Goal: Information Seeking & Learning: Learn about a topic

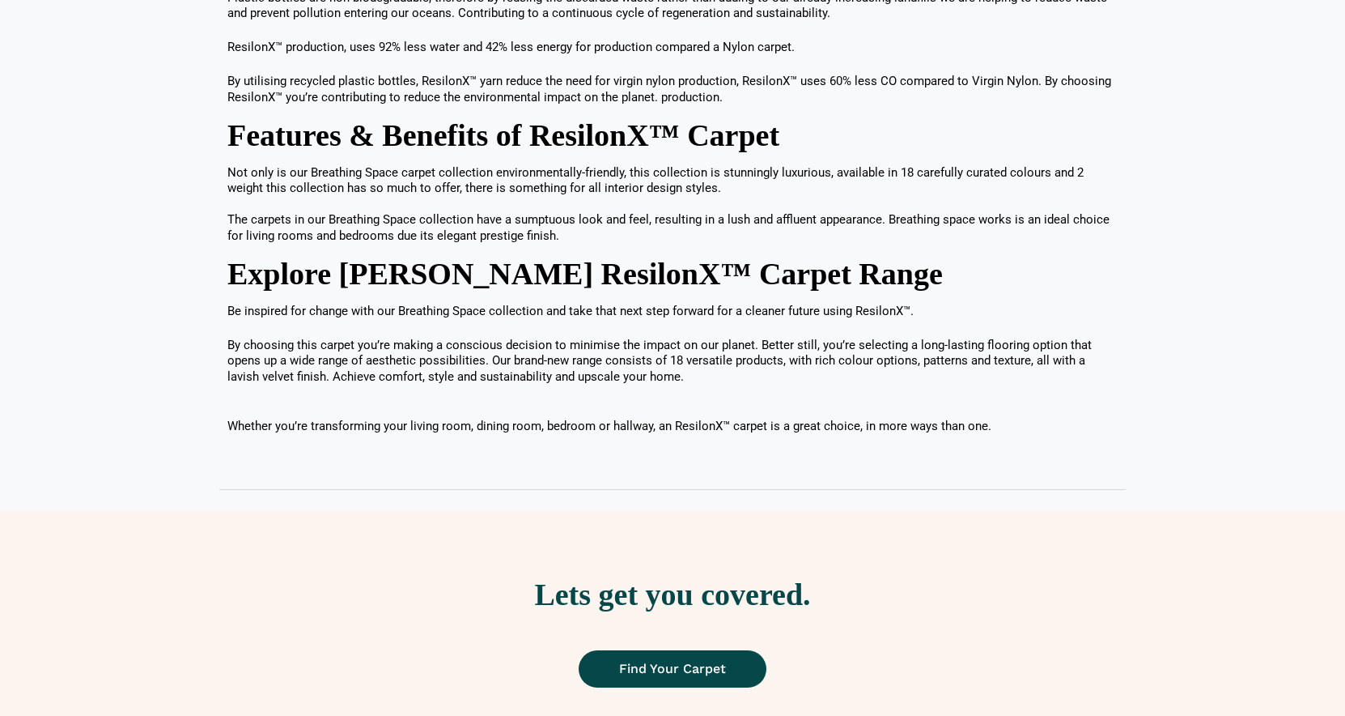
scroll to position [1811, 0]
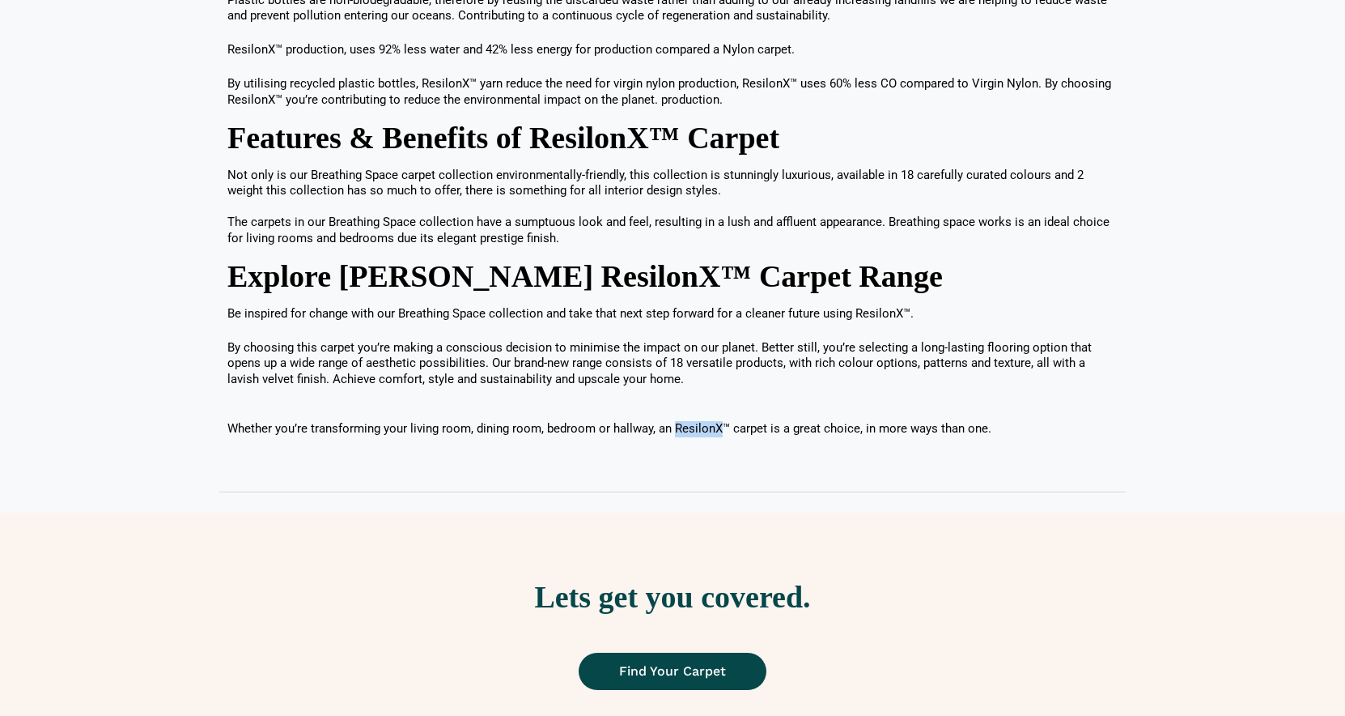
drag, startPoint x: 673, startPoint y: 427, endPoint x: 720, endPoint y: 427, distance: 47.8
click at [720, 427] on p "Whether you’re transforming your living room, dining room, bedroom or hallway, …" at bounding box center [672, 422] width 890 height 32
copy p "ResilonX"
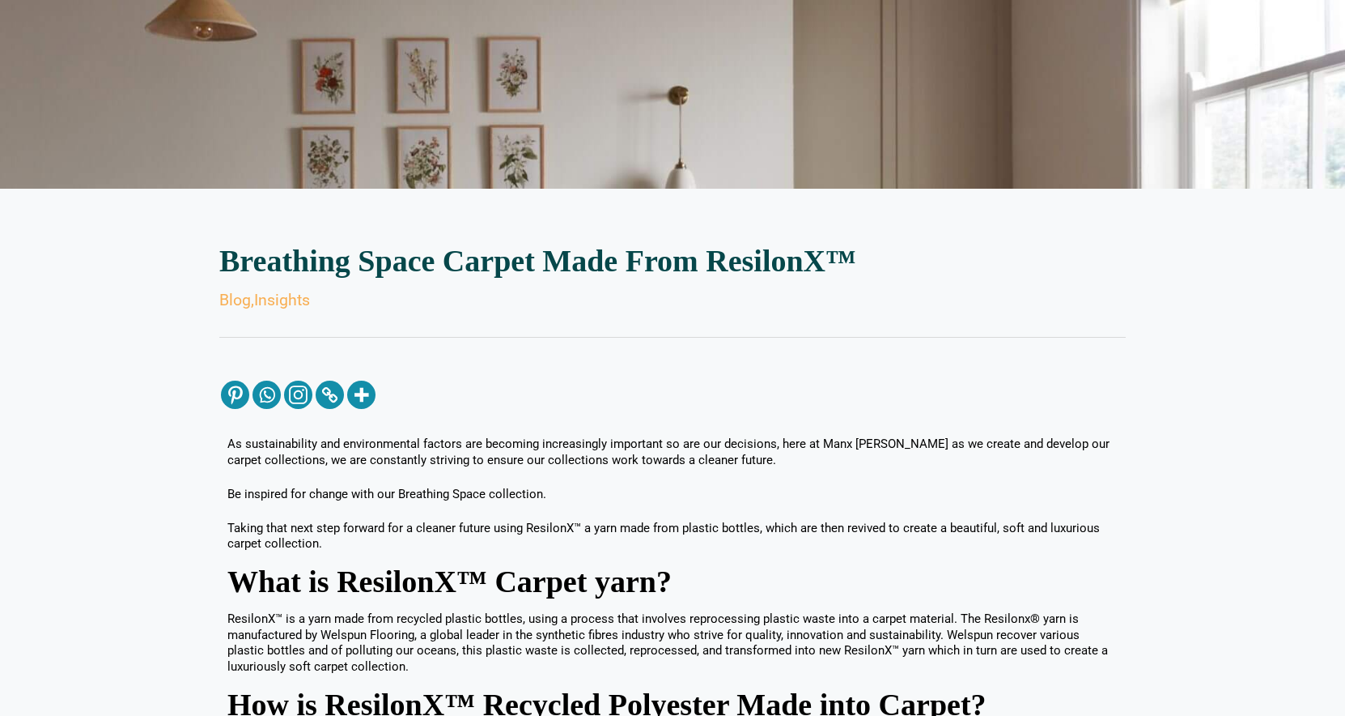
scroll to position [0, 0]
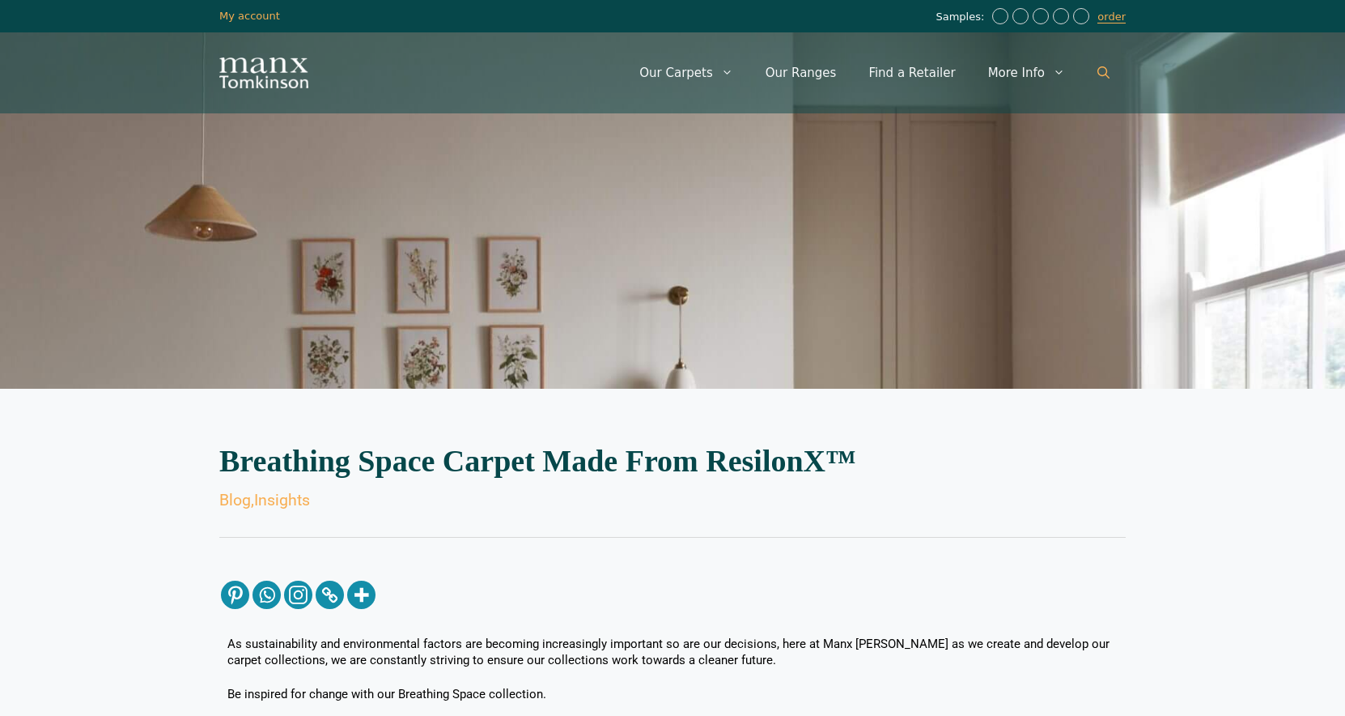
click at [1101, 74] on icon "Open Search Bar" at bounding box center [1104, 72] width 12 height 12
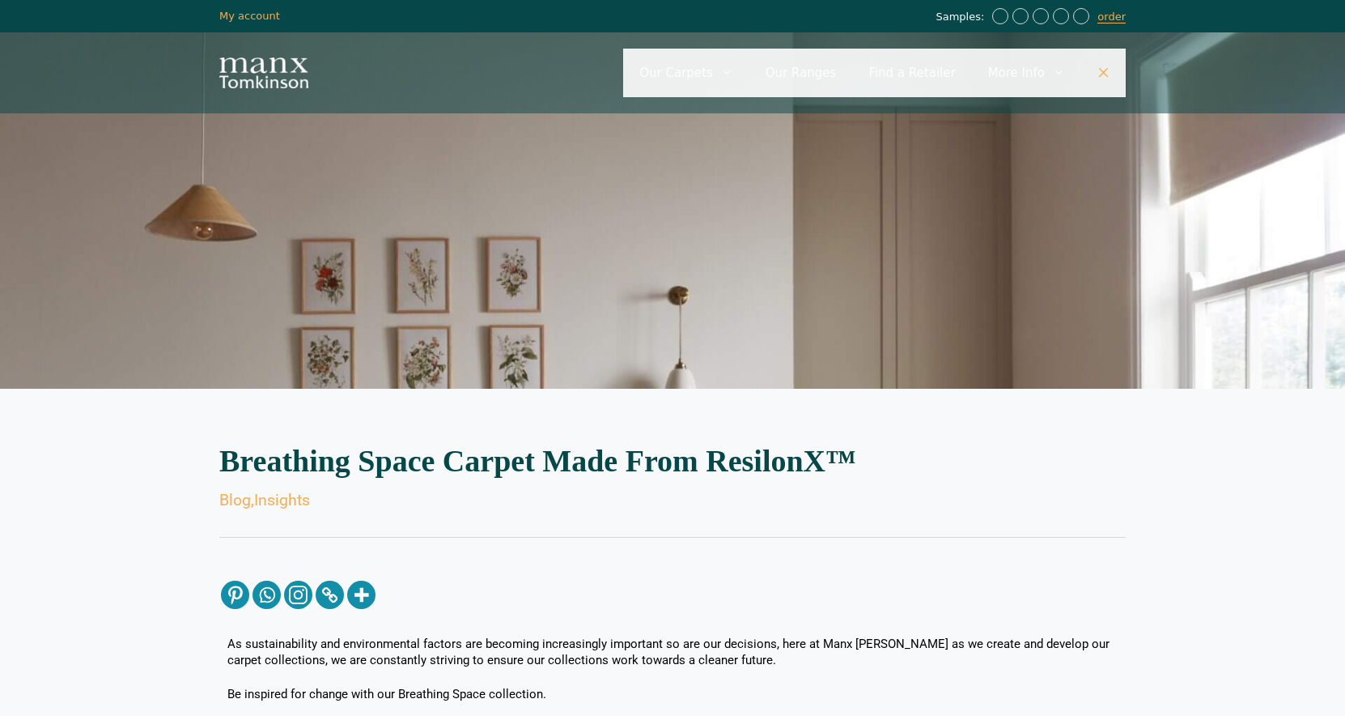
paste input "********"
type input "********"
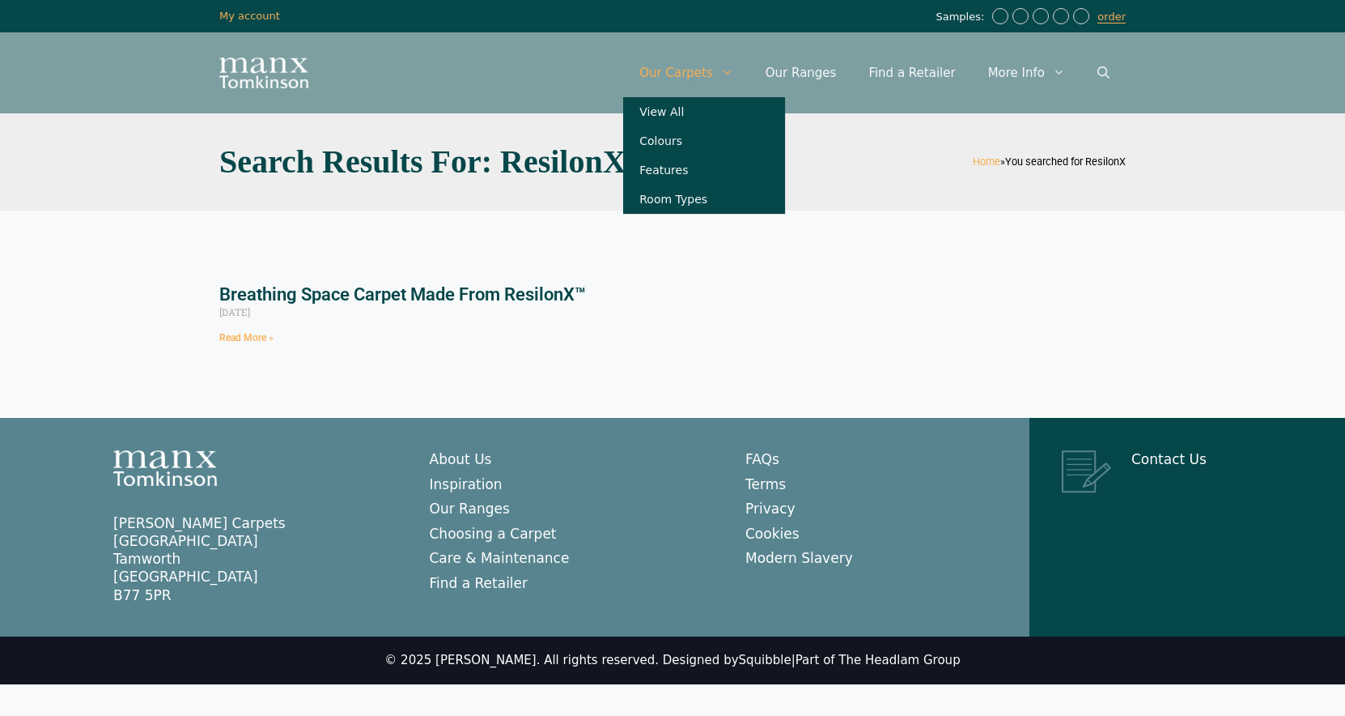
click at [720, 79] on link "Our Carpets" at bounding box center [686, 73] width 126 height 49
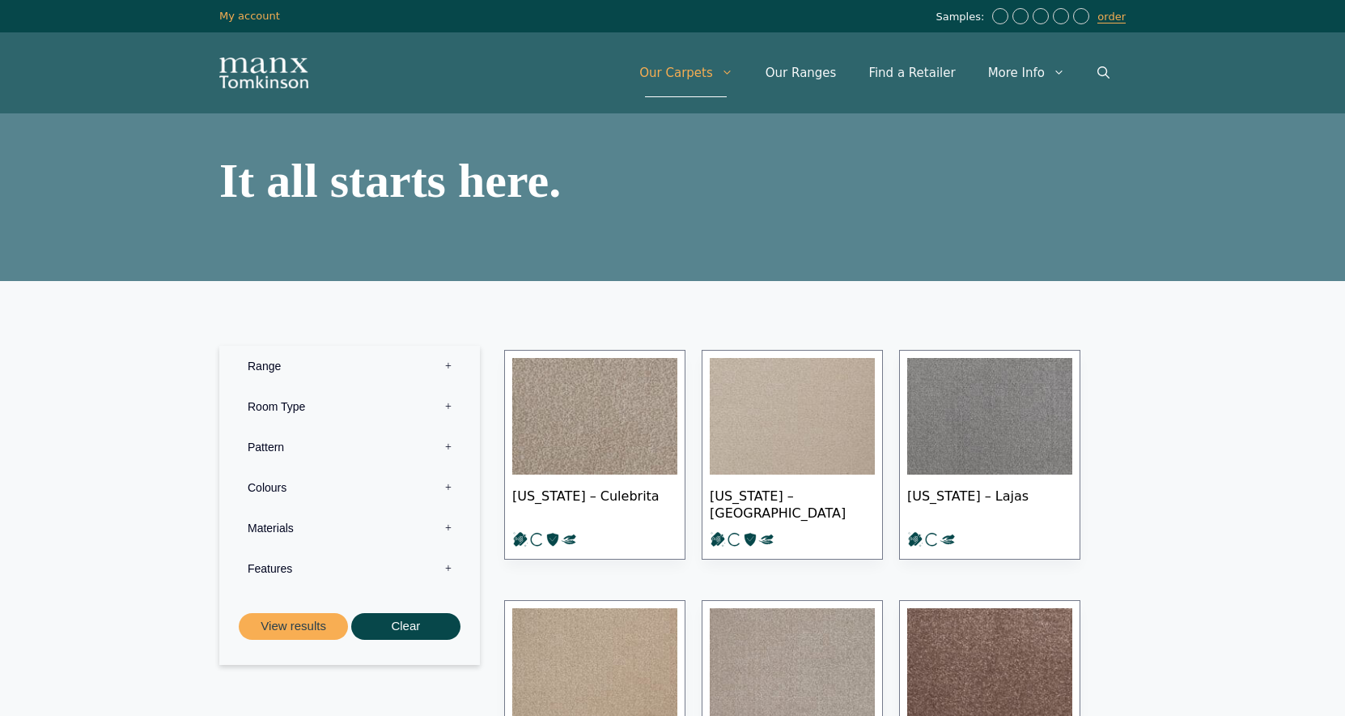
click at [291, 367] on label "Range 0" at bounding box center [350, 366] width 236 height 40
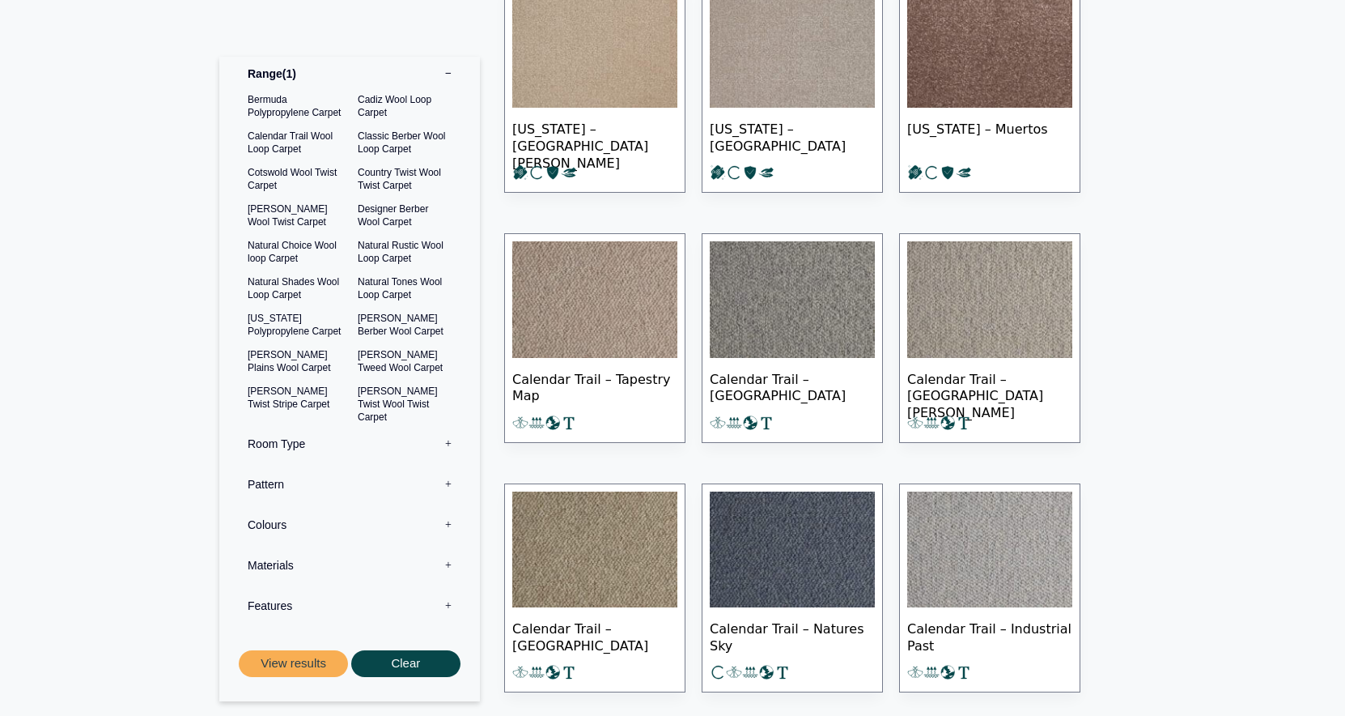
scroll to position [765, 0]
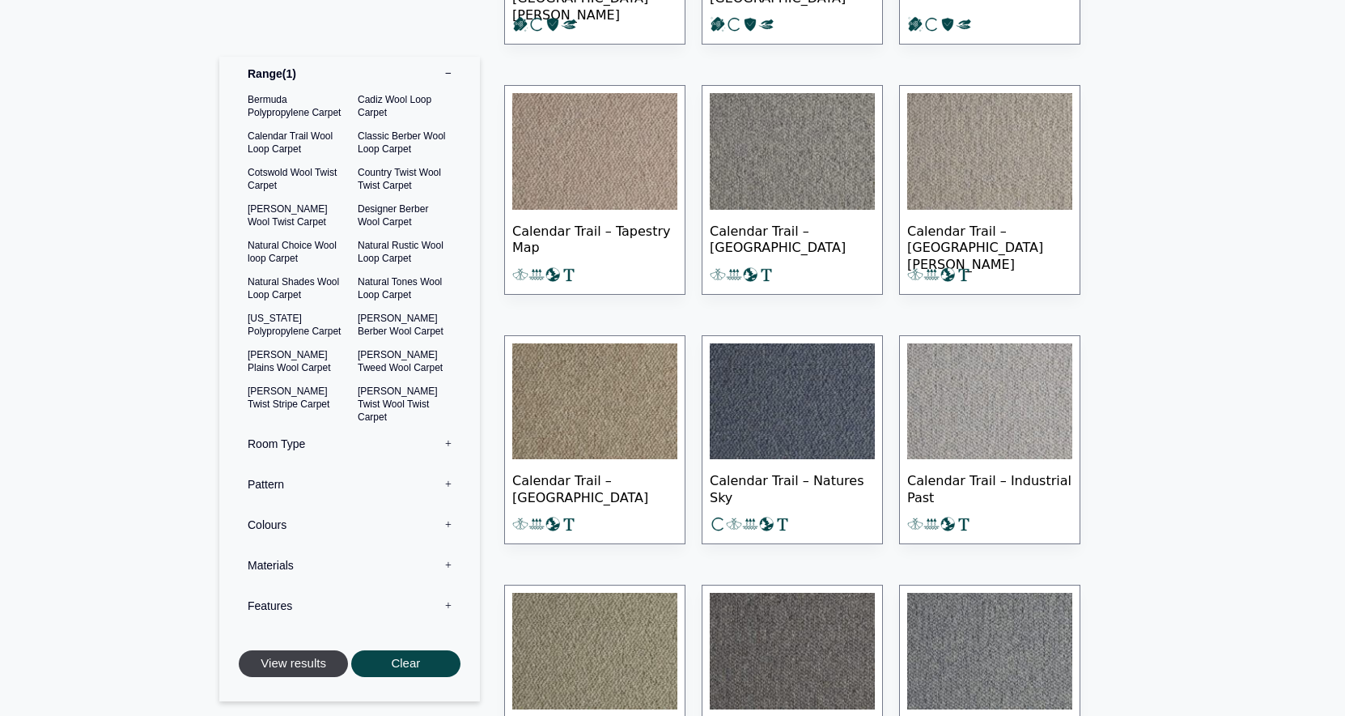
click at [295, 663] on button "View results" at bounding box center [293, 663] width 109 height 27
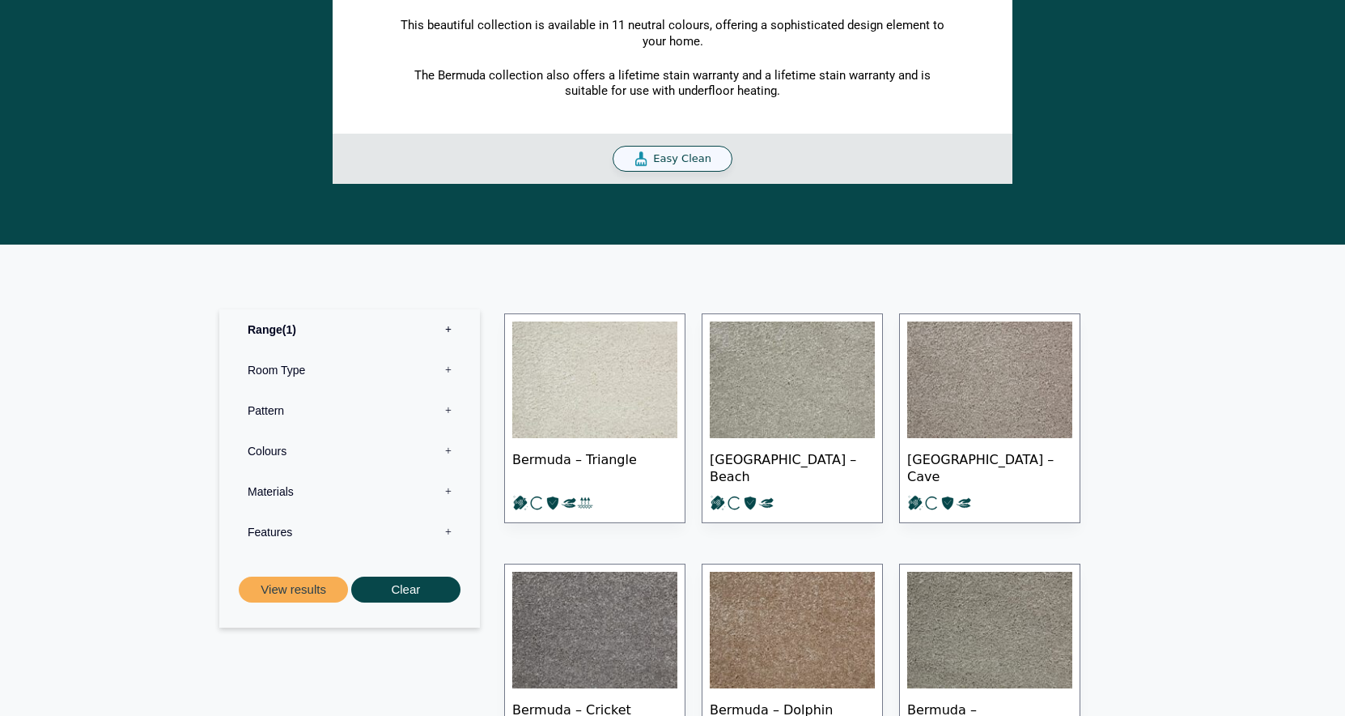
scroll to position [481, 0]
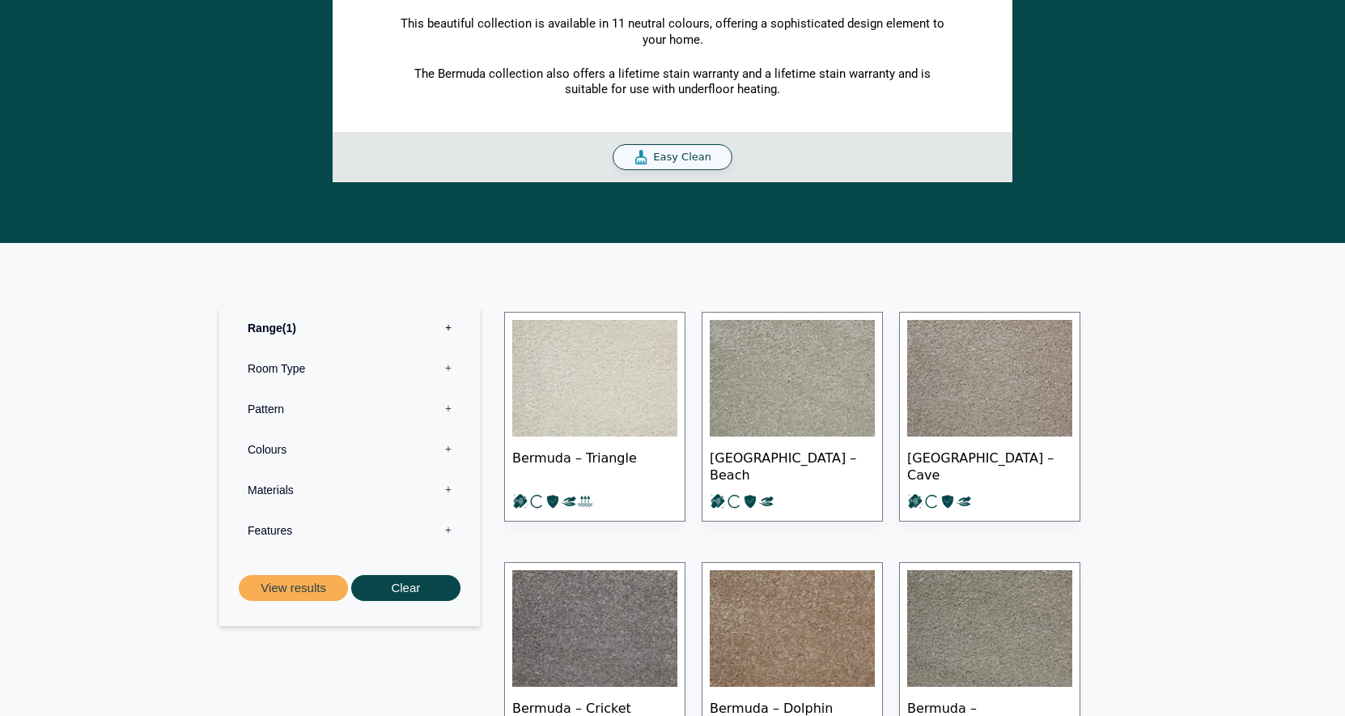
click at [325, 488] on label "Materials 0" at bounding box center [350, 490] width 236 height 40
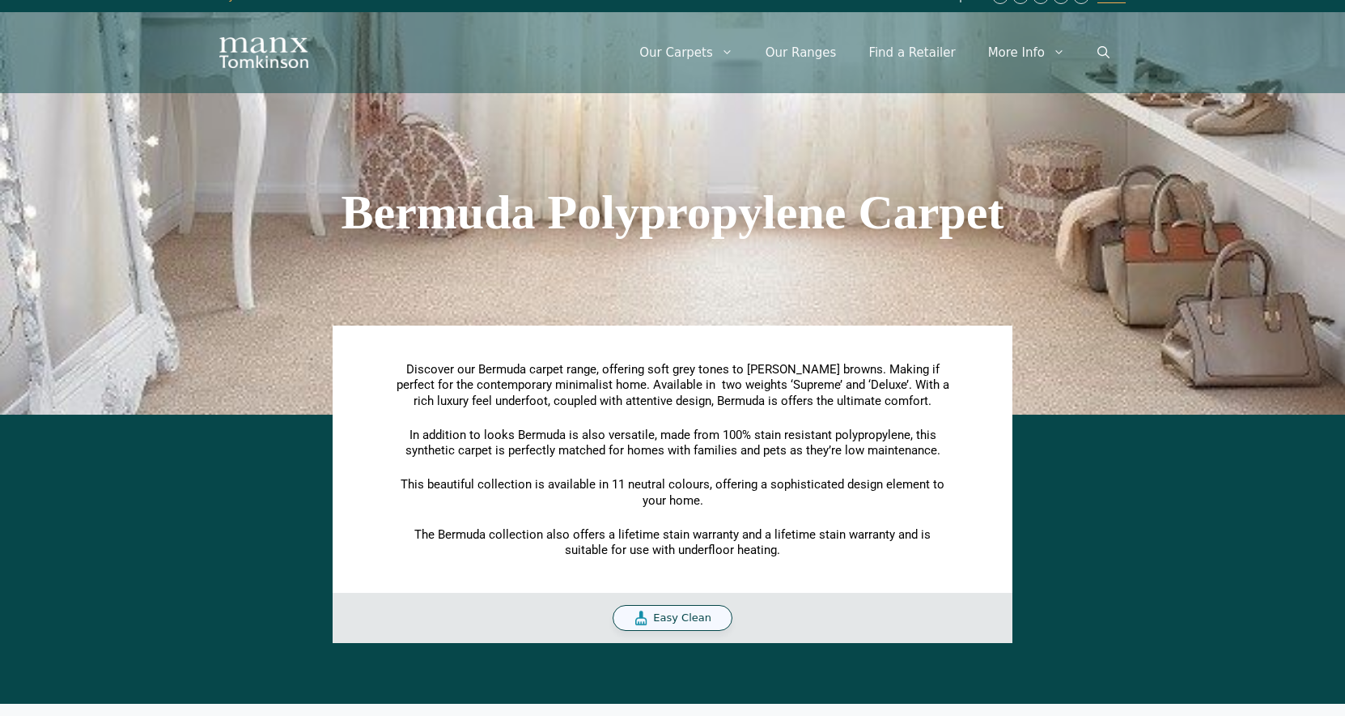
scroll to position [0, 0]
